Goal: Task Accomplishment & Management: Use online tool/utility

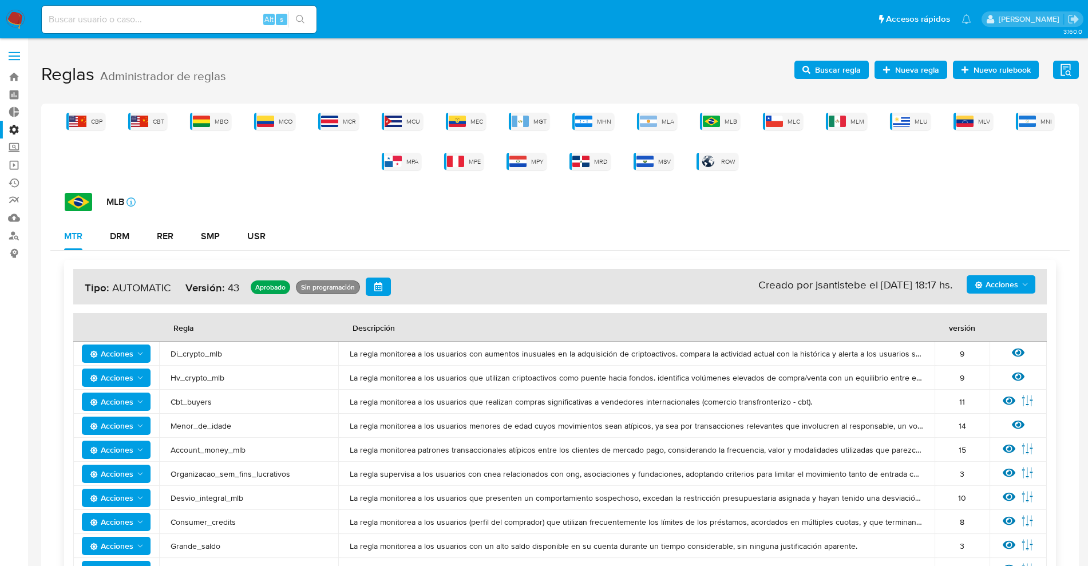
scroll to position [311, 0]
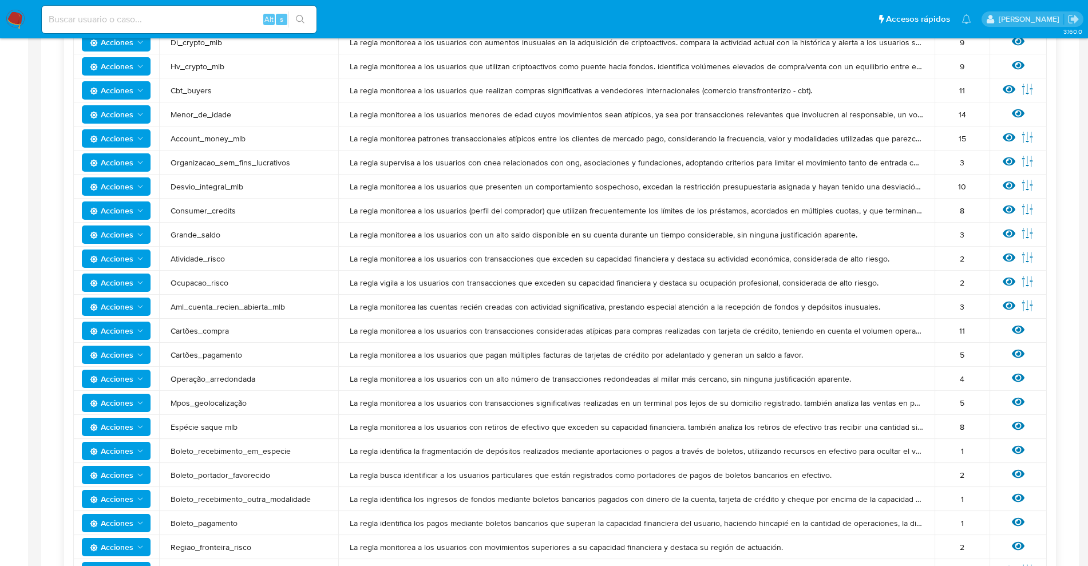
click at [17, 17] on img at bounding box center [15, 19] width 19 height 19
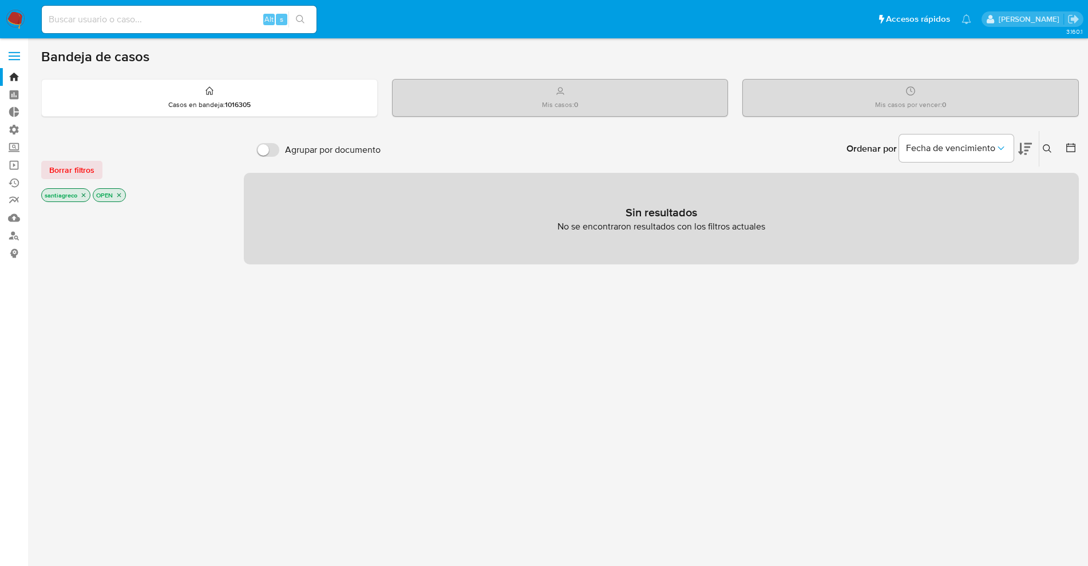
click at [116, 14] on input at bounding box center [179, 19] width 275 height 15
paste input "2259046983"
type input "2259046983"
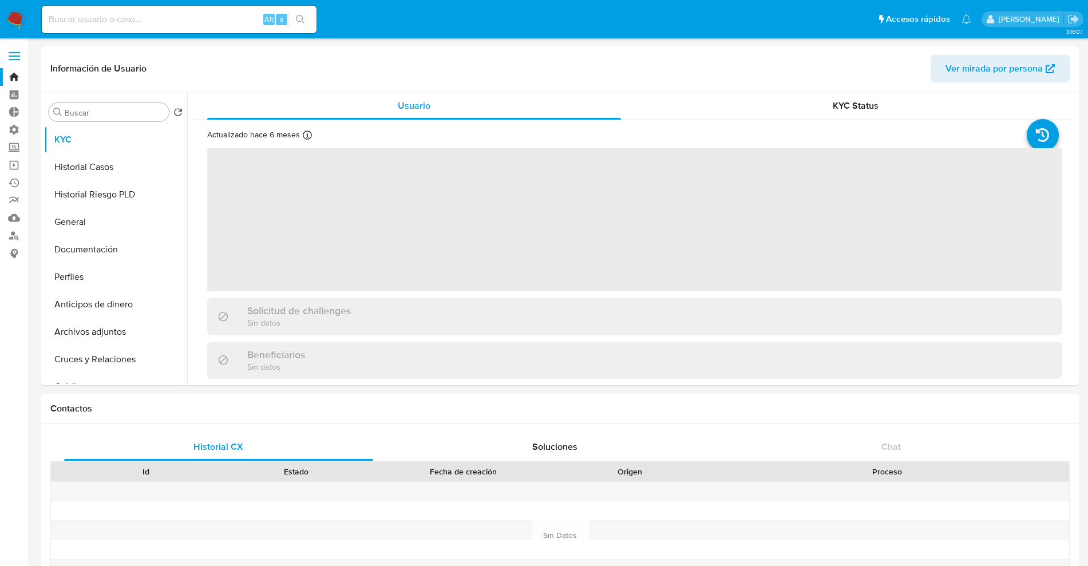
select select "10"
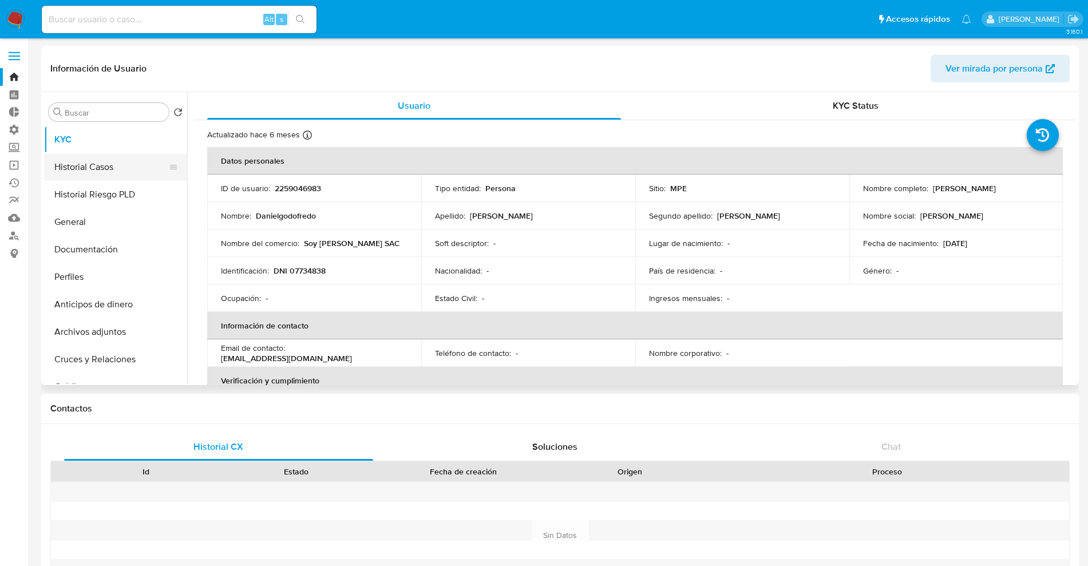
click at [78, 171] on button "Historial Casos" at bounding box center [111, 166] width 134 height 27
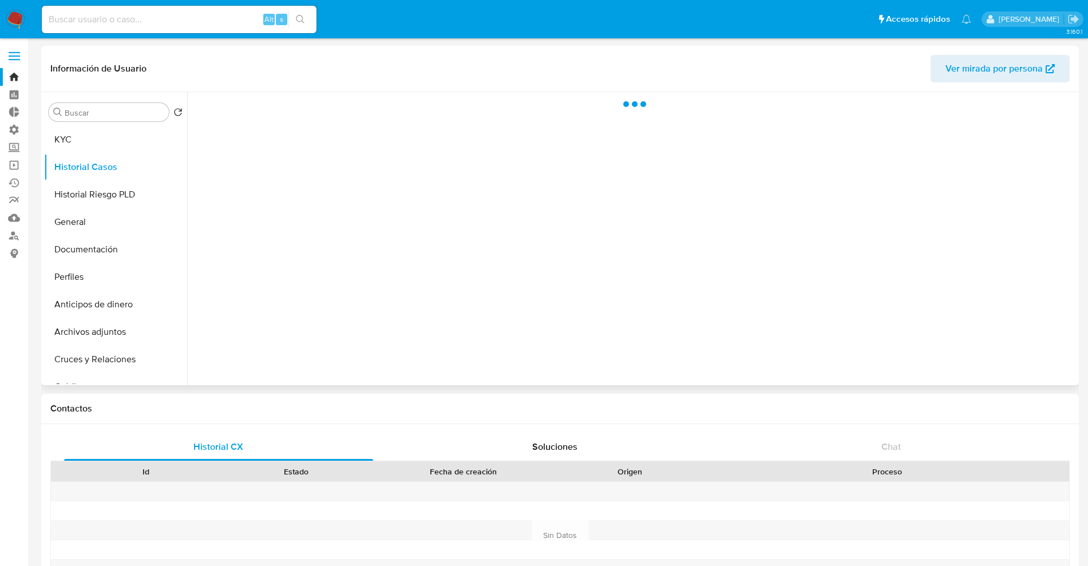
click at [989, 227] on div at bounding box center [631, 238] width 889 height 293
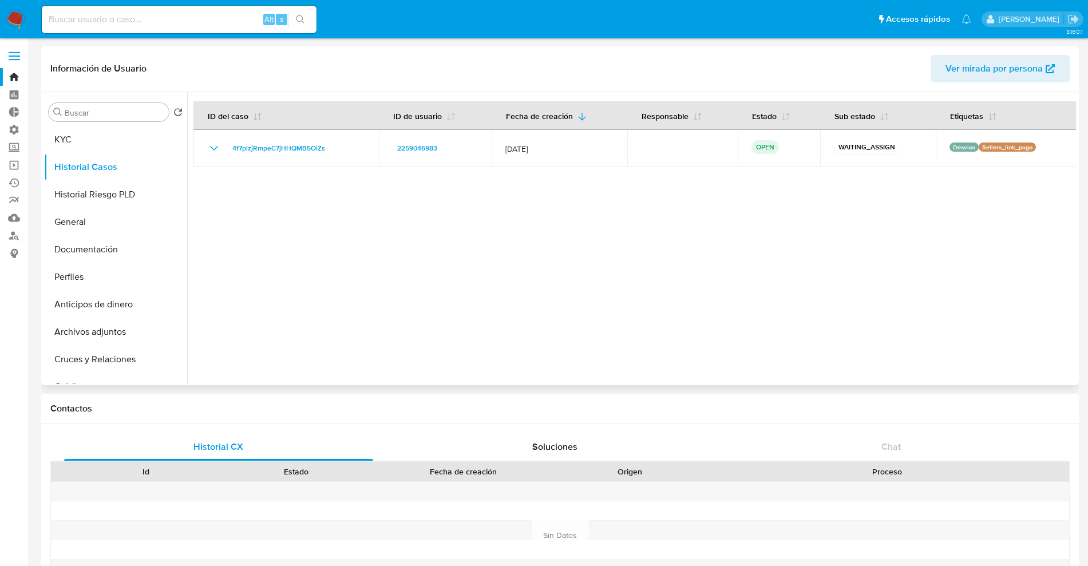
click at [750, 319] on div at bounding box center [631, 238] width 889 height 293
click at [9, 125] on label "Administración" at bounding box center [68, 130] width 136 height 18
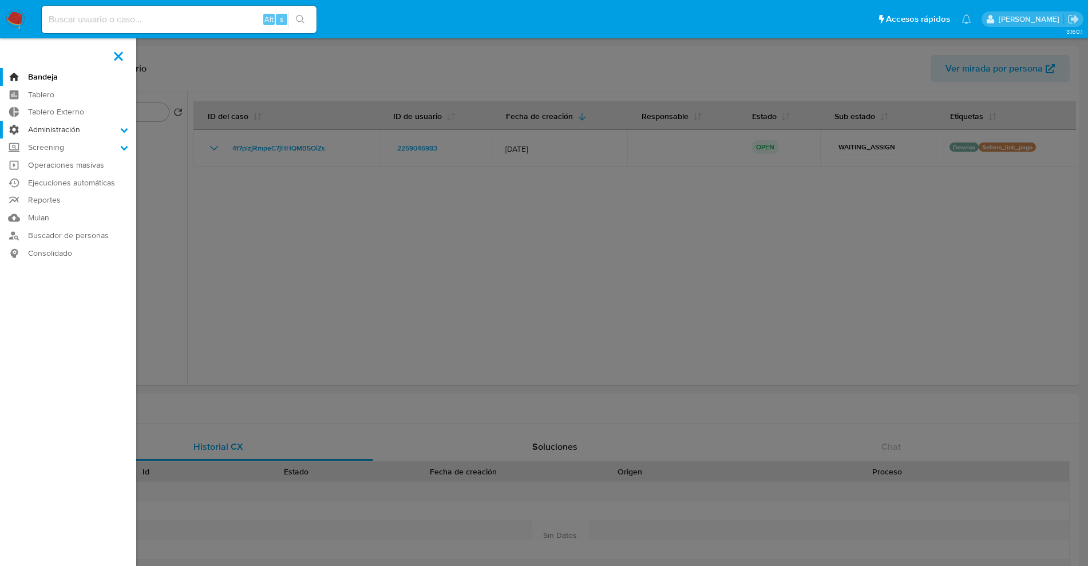
click at [0, 0] on input "Administración" at bounding box center [0, 0] width 0 height 0
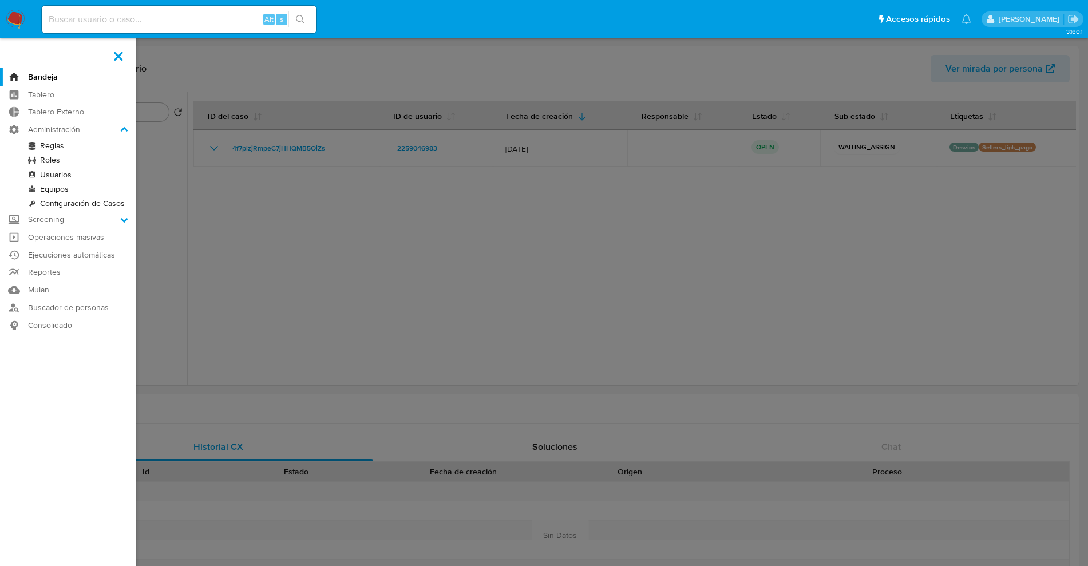
click at [50, 144] on link "Reglas" at bounding box center [68, 146] width 136 height 14
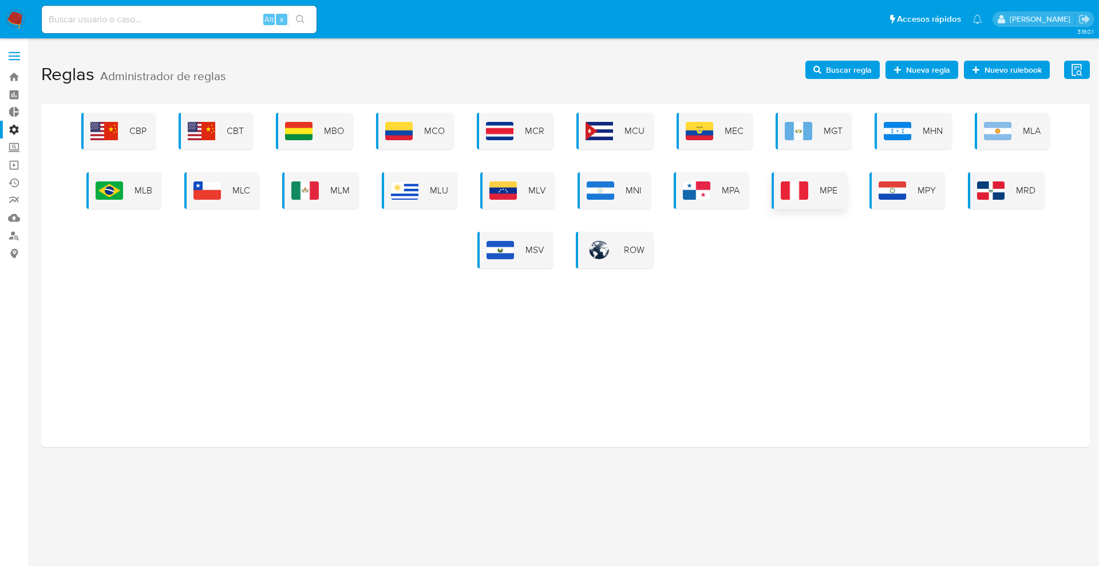
click at [827, 190] on span "MPE" at bounding box center [829, 190] width 18 height 13
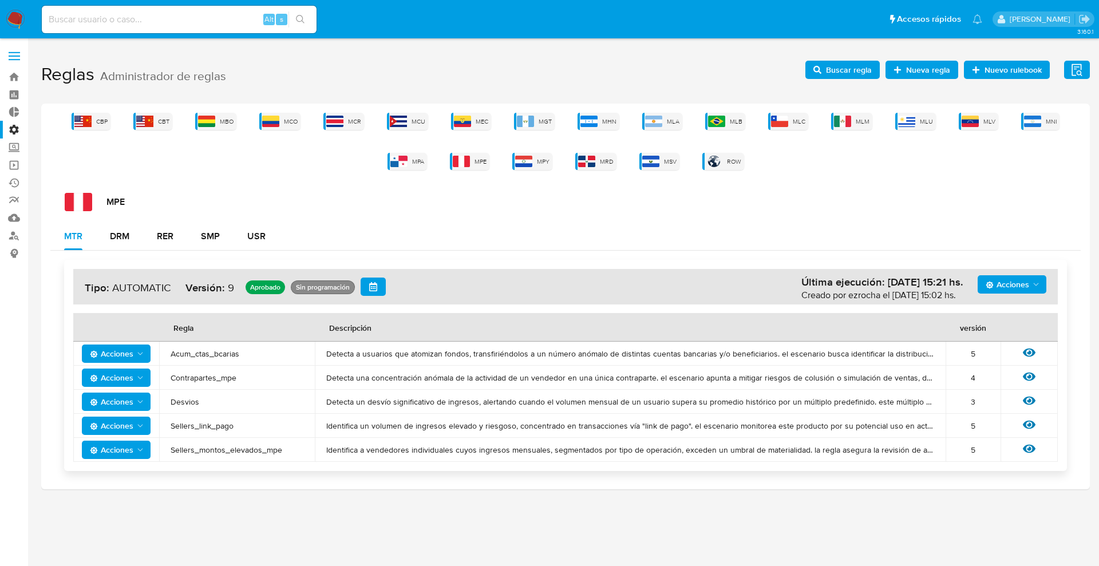
click at [141, 402] on polygon "Acciones" at bounding box center [140, 401] width 5 height 3
click at [1028, 398] on icon at bounding box center [1029, 400] width 13 height 13
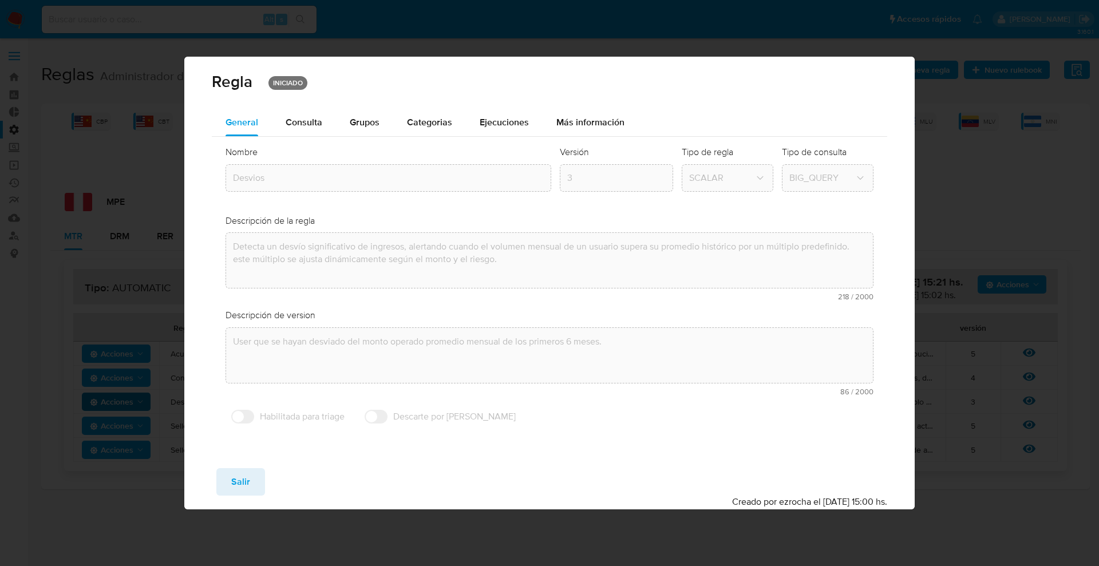
click at [301, 118] on span "Consulta" at bounding box center [304, 122] width 37 height 13
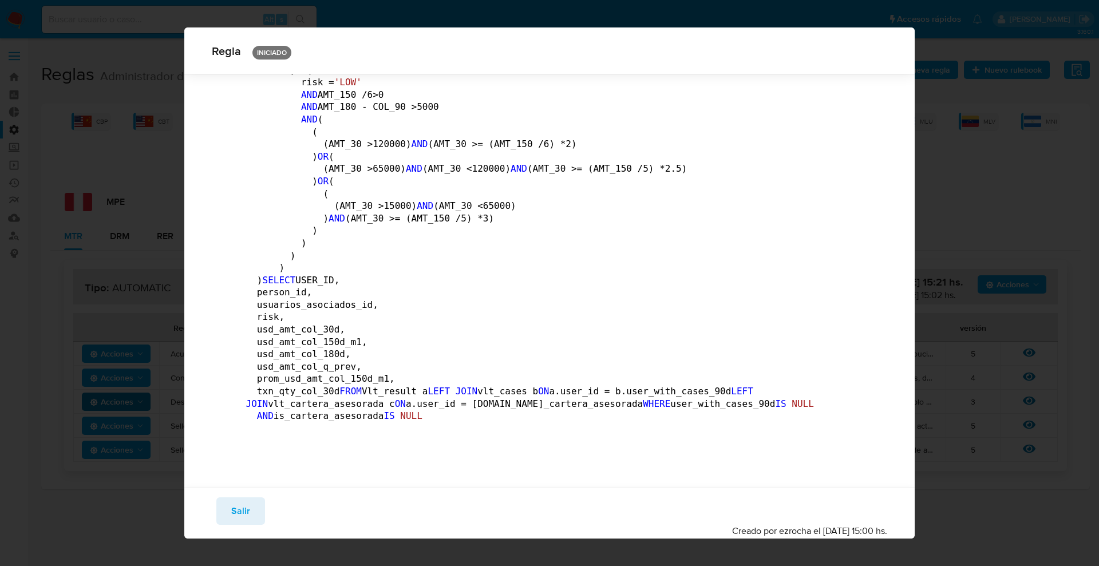
scroll to position [2642, 0]
click at [248, 509] on span "Salir" at bounding box center [240, 511] width 19 height 25
